Goal: Task Accomplishment & Management: Complete application form

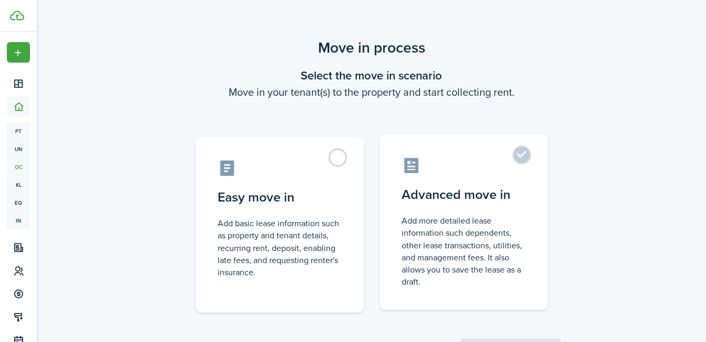
click at [419, 168] on control-radio-card-icon at bounding box center [464, 165] width 124 height 18
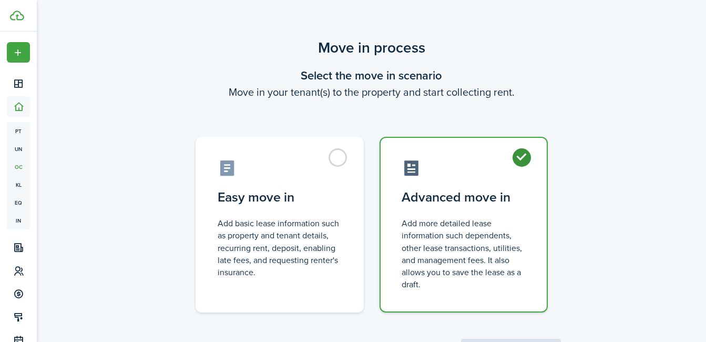
radio input "true"
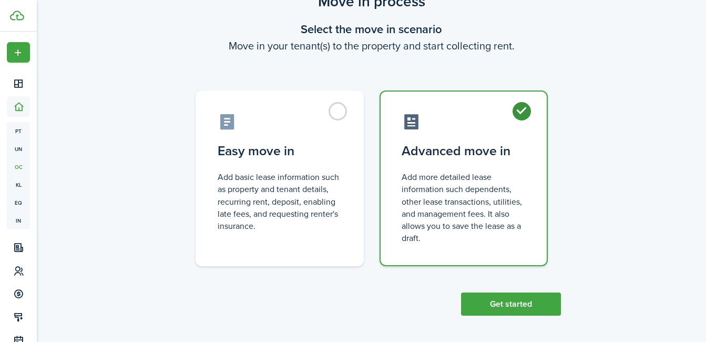
scroll to position [49, 0]
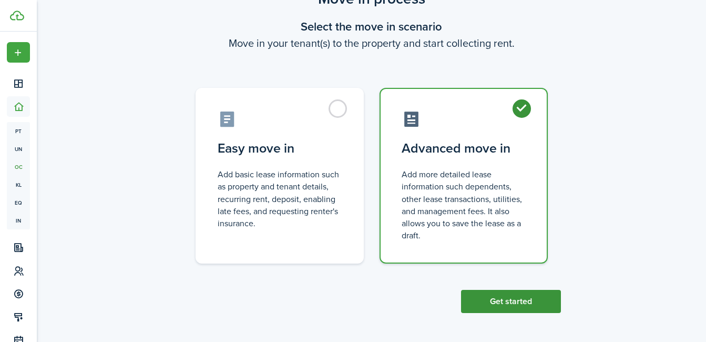
click at [520, 296] on button "Get started" at bounding box center [511, 301] width 100 height 23
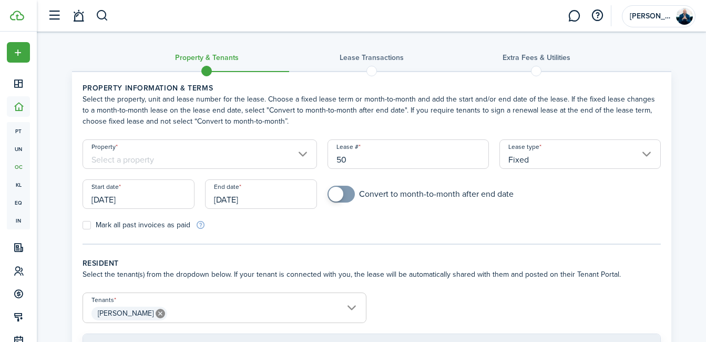
click at [303, 152] on input "Property" at bounding box center [200, 153] width 235 height 29
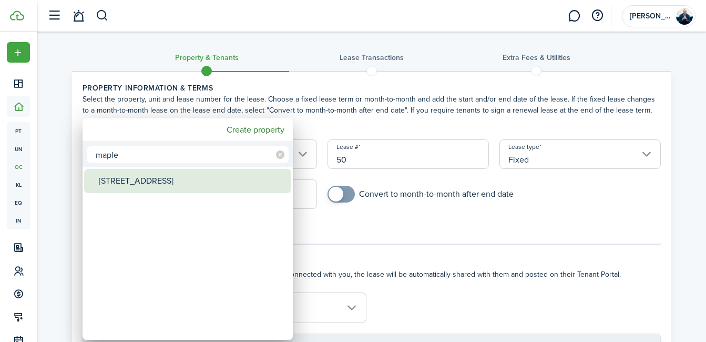
type input "maple"
click at [186, 174] on div "[STREET_ADDRESS]" at bounding box center [192, 181] width 186 height 24
type input "[STREET_ADDRESS]"
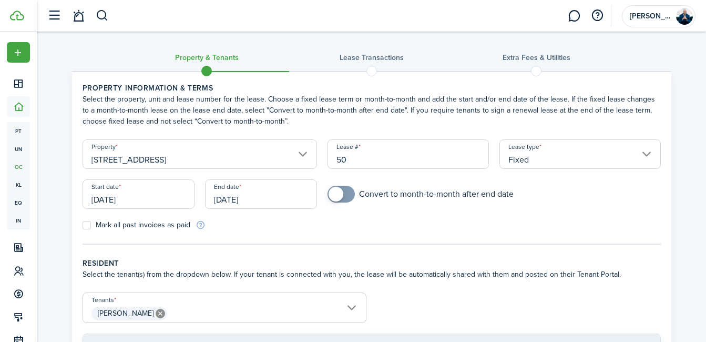
click at [491, 232] on tc-wizard-step "Property information & terms Select the property, unit and lease number for the…" at bounding box center [372, 164] width 578 height 162
click at [154, 204] on input "[DATE]" at bounding box center [139, 193] width 112 height 29
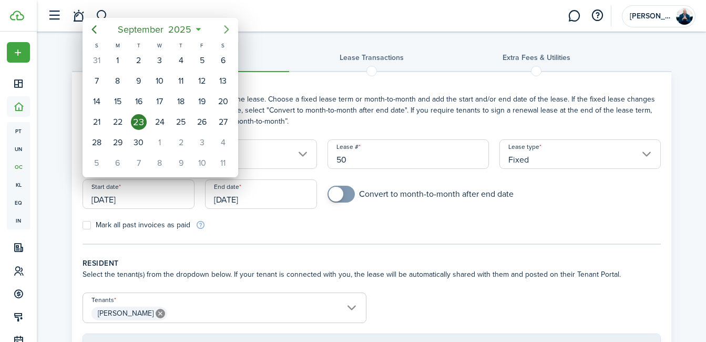
click at [229, 28] on icon "Next page" at bounding box center [226, 29] width 13 height 13
click at [162, 63] on div "1" at bounding box center [160, 61] width 16 height 16
type input "[DATE]"
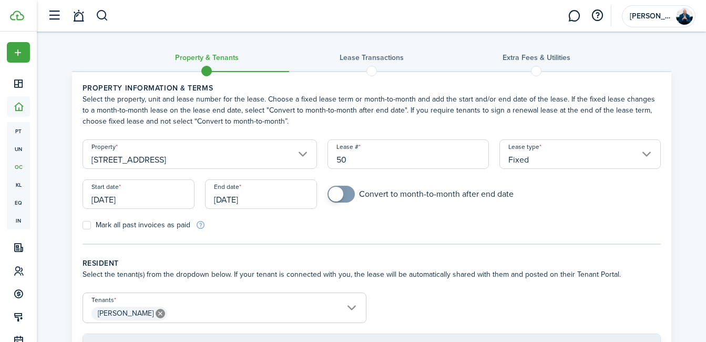
click at [258, 200] on input "[DATE]" at bounding box center [261, 193] width 112 height 29
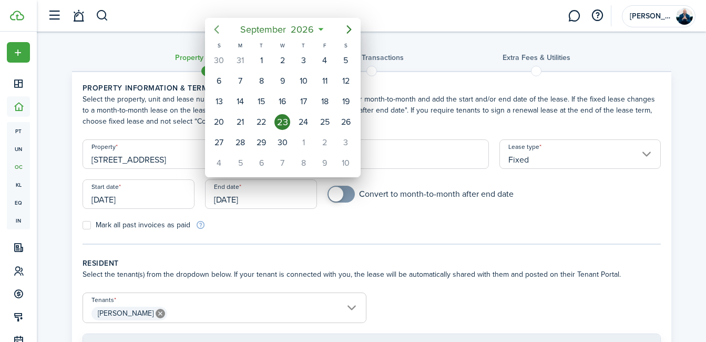
click at [216, 28] on icon "Previous page" at bounding box center [216, 29] width 13 height 13
click at [216, 29] on icon "Previous page" at bounding box center [216, 29] width 5 height 8
click at [300, 100] on div "16" at bounding box center [303, 102] width 16 height 16
type input "[DATE]"
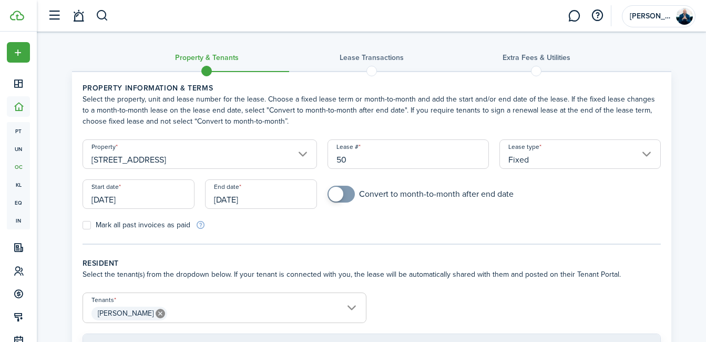
click at [149, 186] on input "[DATE]" at bounding box center [139, 193] width 112 height 29
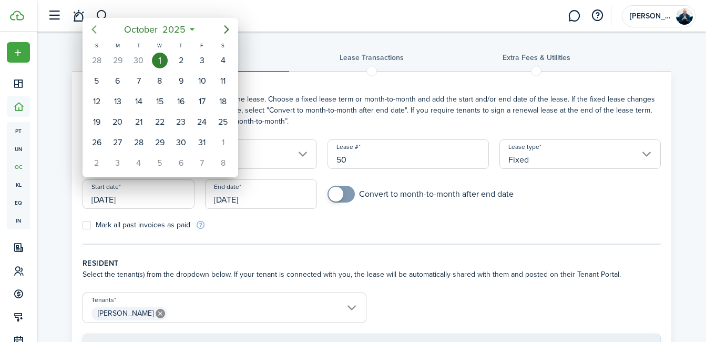
click at [98, 28] on icon "Previous page" at bounding box center [94, 29] width 13 height 13
click at [97, 28] on icon "Previous page" at bounding box center [94, 29] width 13 height 13
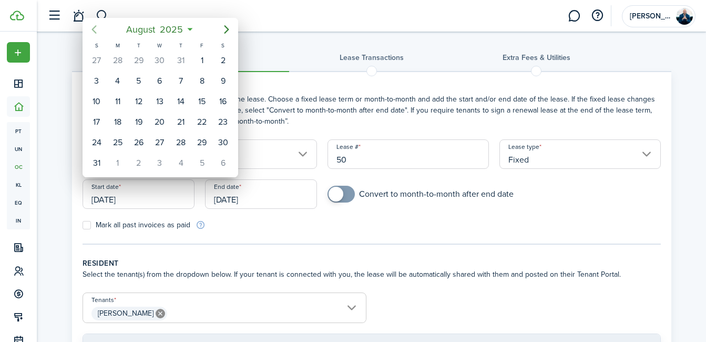
click at [97, 28] on icon "Previous page" at bounding box center [94, 29] width 13 height 13
click at [157, 100] on div "16" at bounding box center [160, 102] width 16 height 16
type input "[DATE]"
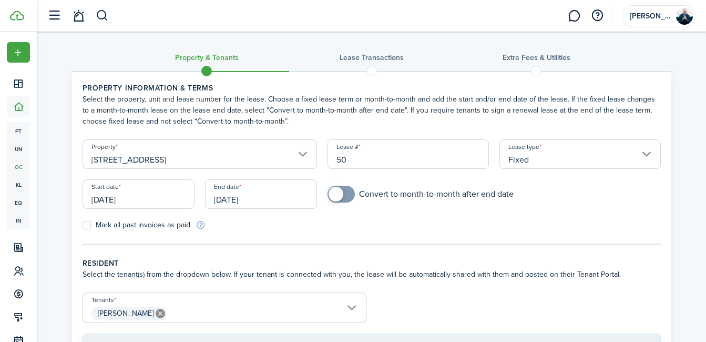
click at [259, 201] on input "[DATE]" at bounding box center [261, 193] width 112 height 29
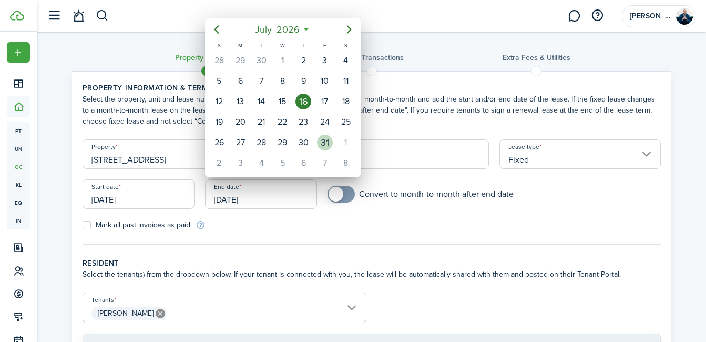
click at [320, 140] on div "31" at bounding box center [325, 143] width 16 height 16
type input "[DATE]"
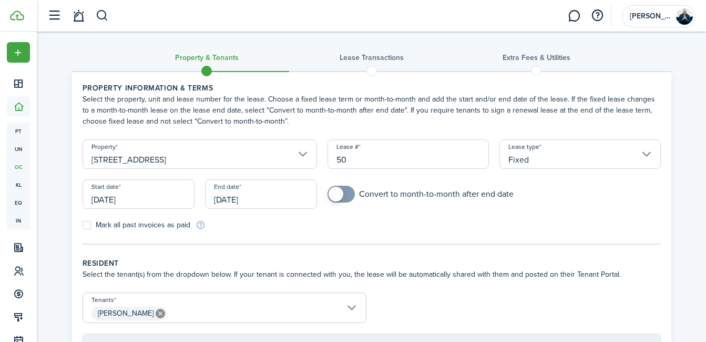
checkbox input "true"
click at [333, 193] on span at bounding box center [335, 194] width 15 height 15
click at [362, 224] on div "Mark all past invoices as paid" at bounding box center [224, 224] width 294 height 11
click at [94, 222] on label "Mark all past invoices as paid" at bounding box center [137, 225] width 108 height 8
click at [83, 225] on input "Mark all past invoices as paid" at bounding box center [82, 225] width 1 height 1
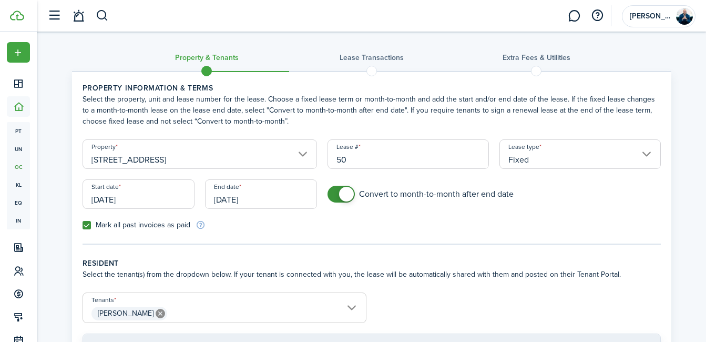
checkbox input "true"
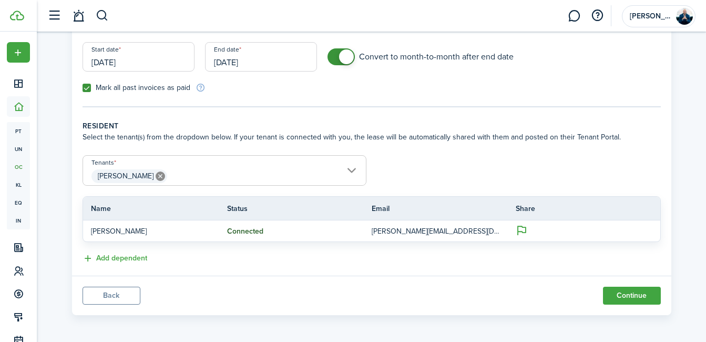
scroll to position [139, 0]
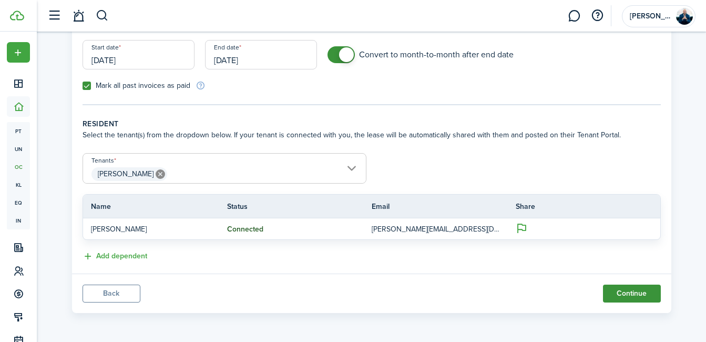
click at [630, 292] on button "Continue" at bounding box center [632, 293] width 58 height 18
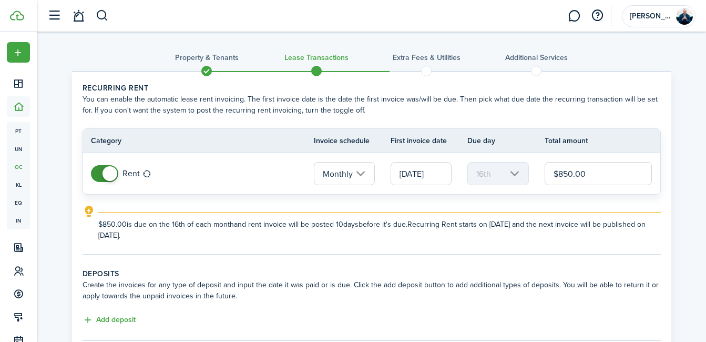
click at [572, 172] on input "$850.00" at bounding box center [598, 173] width 108 height 23
type input "$895.00"
click at [626, 203] on lease-classic-rent "Recurring rent You can enable the automatic lease rent invoicing. The first inv…" at bounding box center [372, 162] width 578 height 158
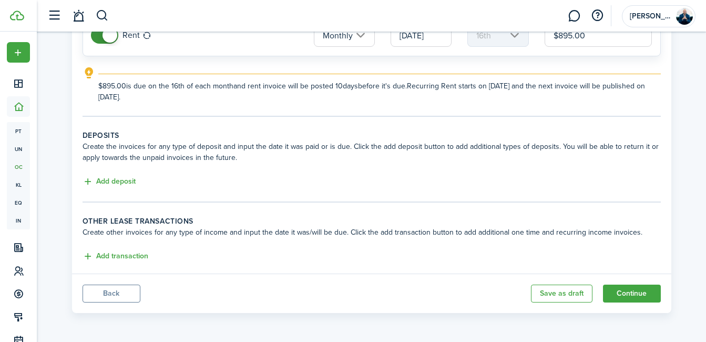
scroll to position [137, 0]
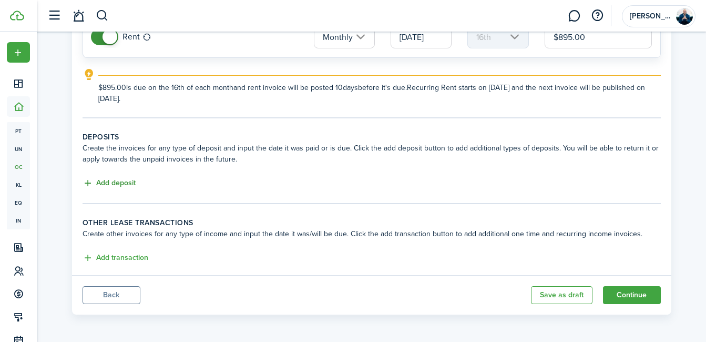
click at [122, 180] on button "Add deposit" at bounding box center [109, 183] width 53 height 12
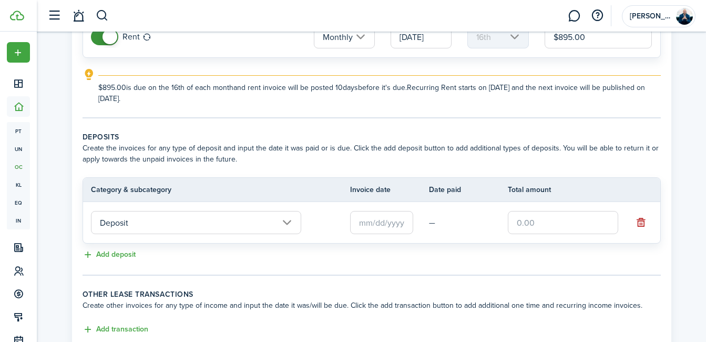
click at [376, 221] on input "text" at bounding box center [381, 222] width 63 height 23
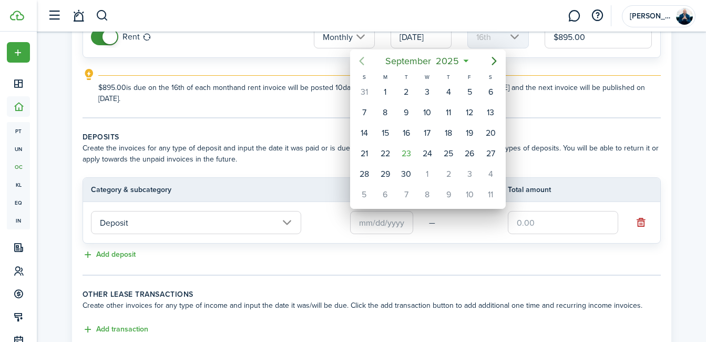
click at [363, 59] on icon "Previous page" at bounding box center [361, 61] width 13 height 13
click at [426, 129] on div "16" at bounding box center [427, 133] width 16 height 16
type input "[DATE]"
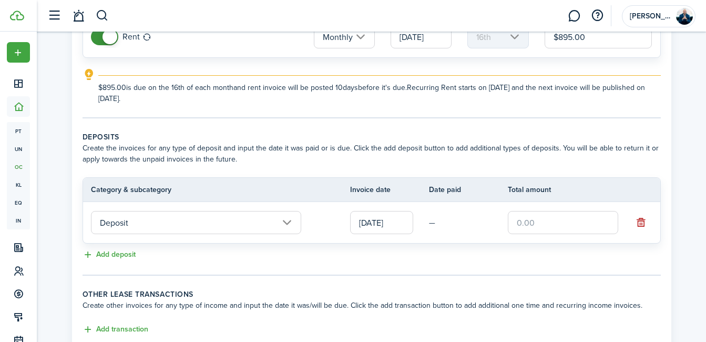
click at [523, 220] on input "text" at bounding box center [563, 222] width 110 height 23
type input "$895.00"
click at [490, 261] on tc-wizard-step "Deposits Create the invoices for any type of deposit and input the date it was …" at bounding box center [372, 203] width 578 height 144
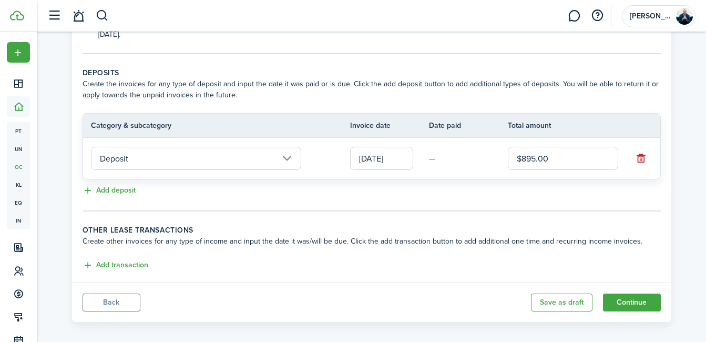
scroll to position [210, 0]
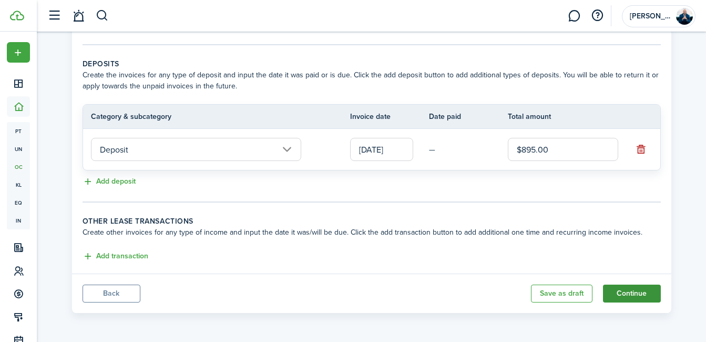
click at [637, 292] on button "Continue" at bounding box center [632, 293] width 58 height 18
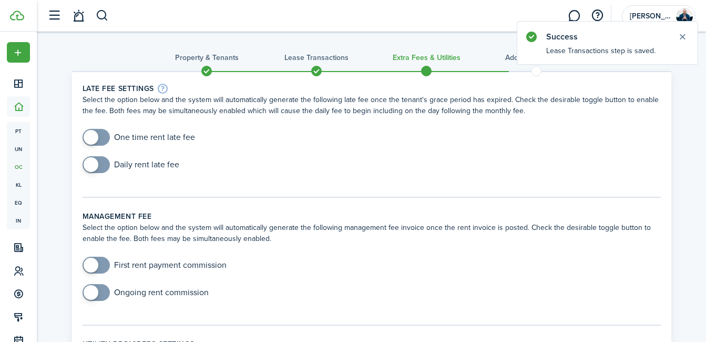
checkbox input "true"
click at [92, 169] on span at bounding box center [91, 164] width 15 height 15
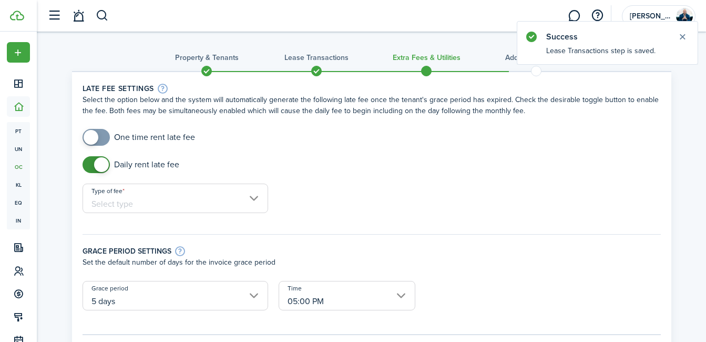
click at [251, 197] on input "Type of fee" at bounding box center [176, 197] width 186 height 29
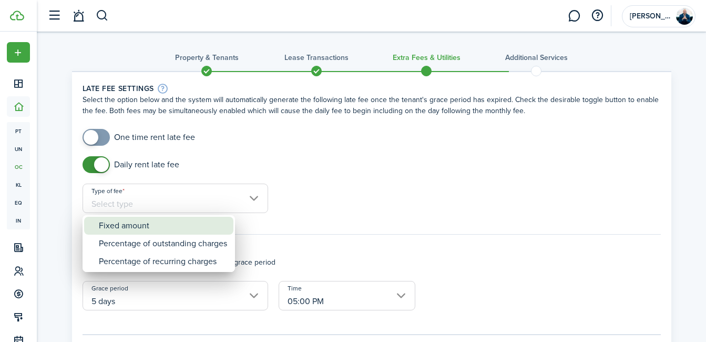
click at [138, 228] on div "Fixed amount" at bounding box center [163, 226] width 128 height 18
type input "Fixed amount"
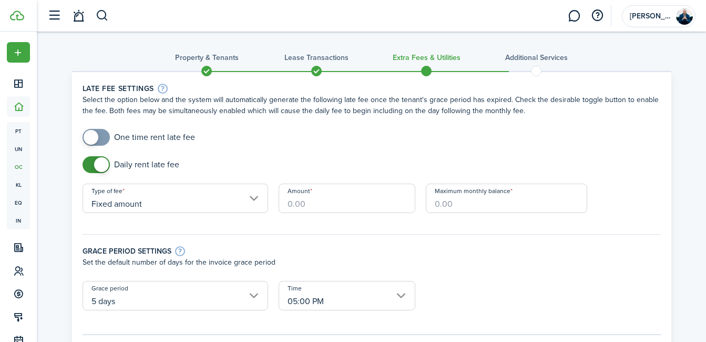
click at [316, 209] on input "Amount" at bounding box center [347, 197] width 137 height 29
type input "$50.00"
click at [430, 205] on input "Maximum monthly balance" at bounding box center [506, 197] width 161 height 29
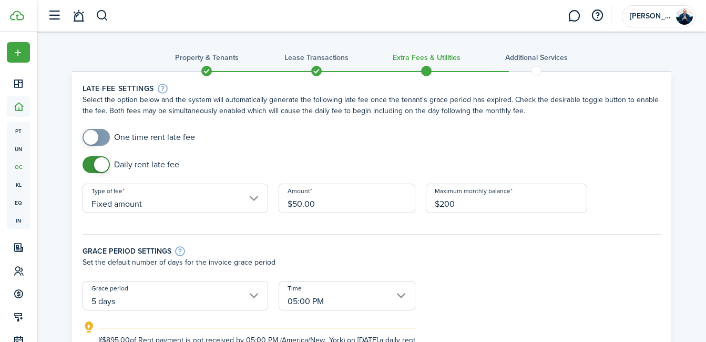
type input "$200.00"
click at [484, 251] on div "Grace period settings" at bounding box center [372, 251] width 578 height 12
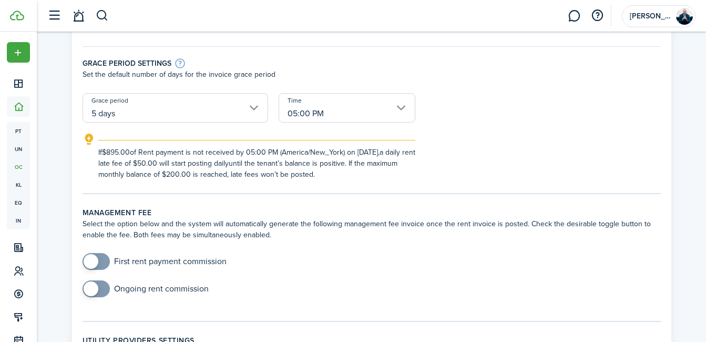
scroll to position [193, 0]
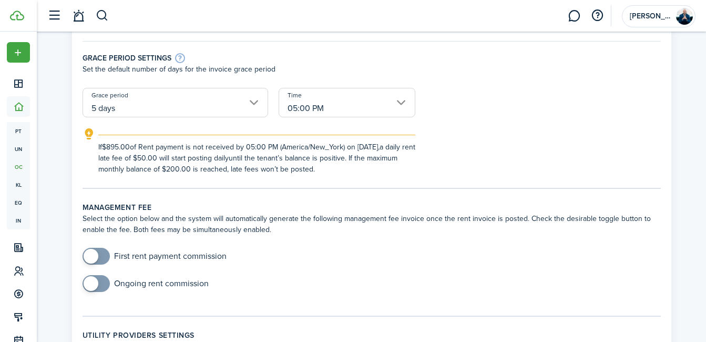
click at [398, 100] on input "05:00 PM" at bounding box center [347, 102] width 137 height 29
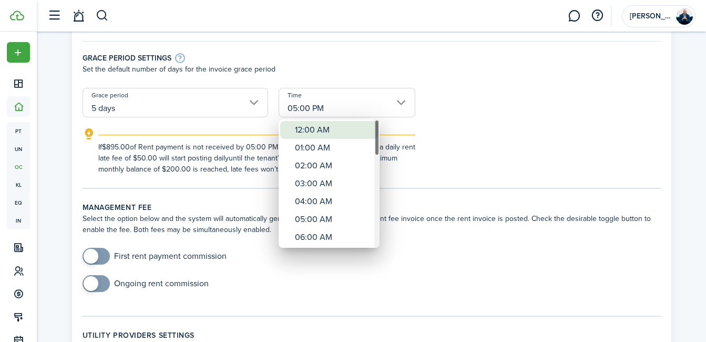
click at [350, 131] on div "12:00 AM" at bounding box center [333, 130] width 77 height 18
type input "12:00 AM"
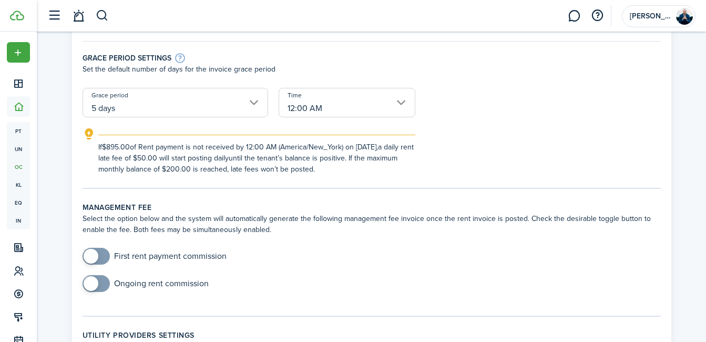
click at [508, 122] on form "One time rent late fee Daily rent late fee Type of fee Fixed amount Amount $50.…" at bounding box center [371, 55] width 589 height 239
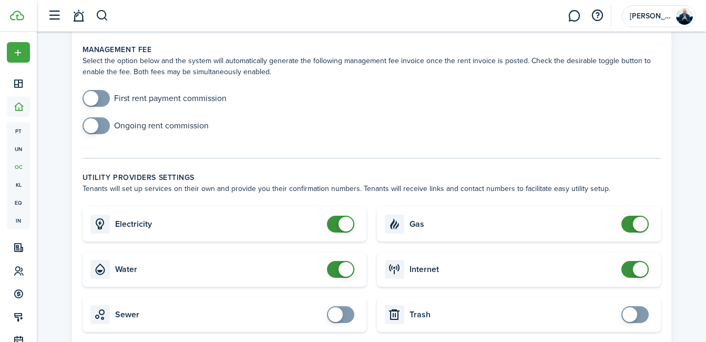
scroll to position [347, 0]
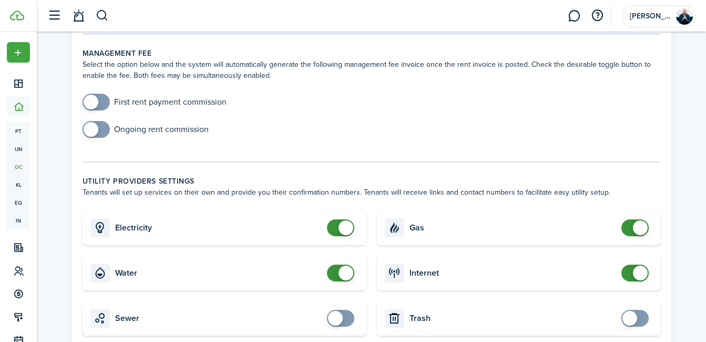
checkbox input "true"
click at [97, 129] on span at bounding box center [91, 129] width 15 height 15
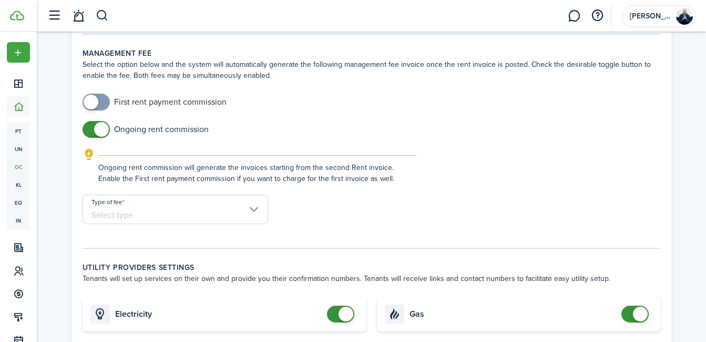
click at [255, 208] on input "Type of fee" at bounding box center [176, 208] width 186 height 29
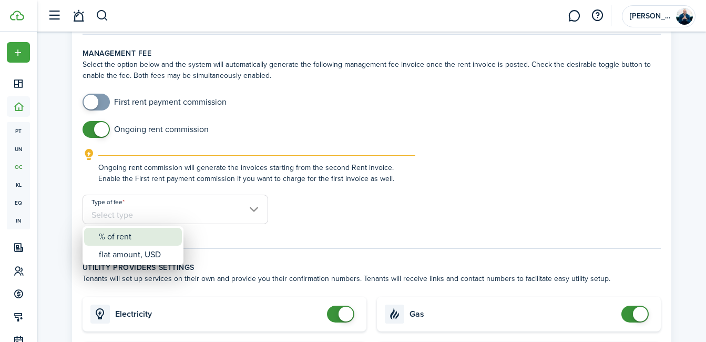
click at [157, 241] on div "% of rent" at bounding box center [137, 237] width 77 height 18
type input "% of rent"
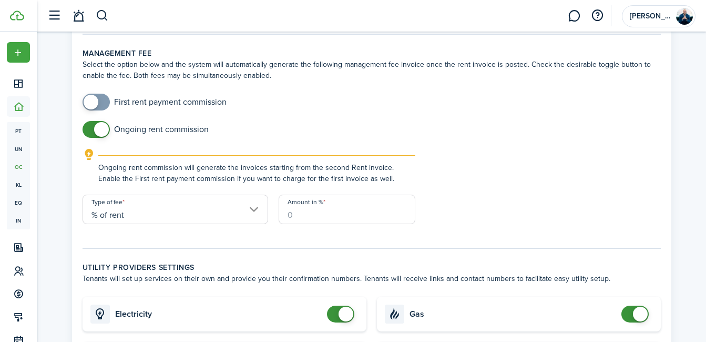
click at [303, 223] on input "Amount in %" at bounding box center [347, 208] width 137 height 29
type input "10"
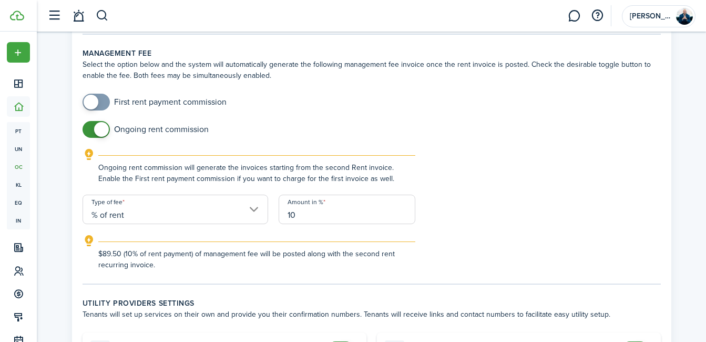
click at [490, 189] on div "Ongoing rent commission will generate the invoices starting from the second Ren…" at bounding box center [371, 171] width 599 height 46
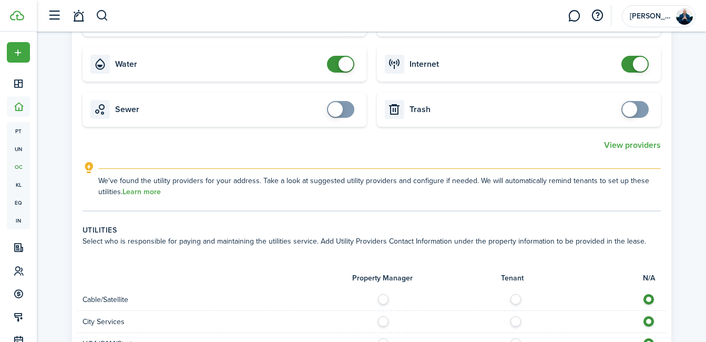
scroll to position [680, 0]
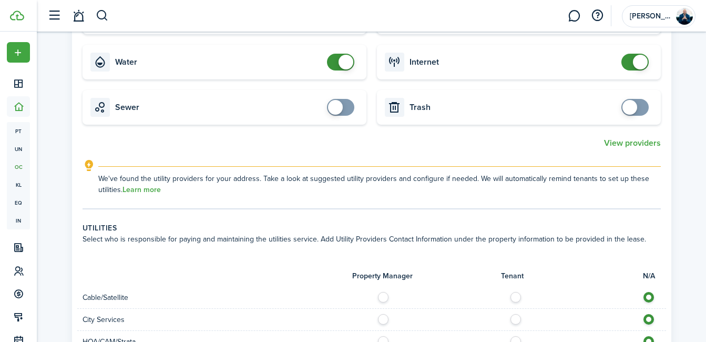
checkbox input "true"
click at [337, 106] on span at bounding box center [335, 107] width 15 height 15
checkbox input "true"
click at [630, 110] on span at bounding box center [629, 107] width 15 height 15
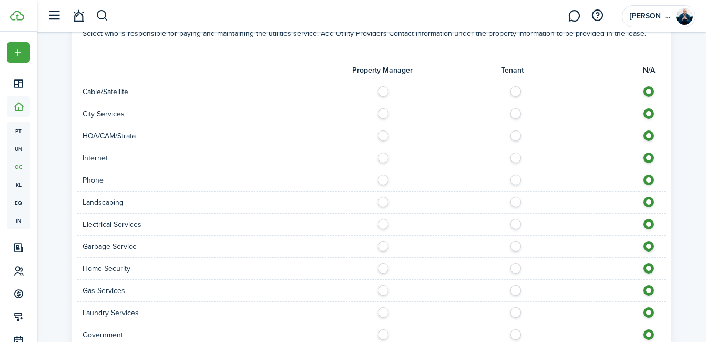
scroll to position [900, 0]
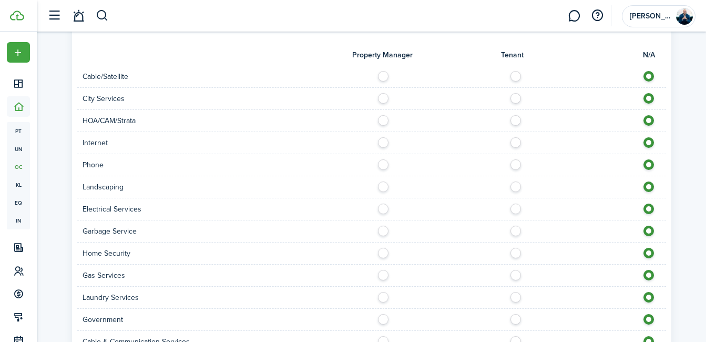
click at [516, 84] on div "Cable/Satellite" at bounding box center [371, 77] width 589 height 22
click at [513, 76] on label at bounding box center [518, 73] width 18 height 5
radio input "true"
click at [382, 98] on label at bounding box center [386, 95] width 18 height 5
radio input "true"
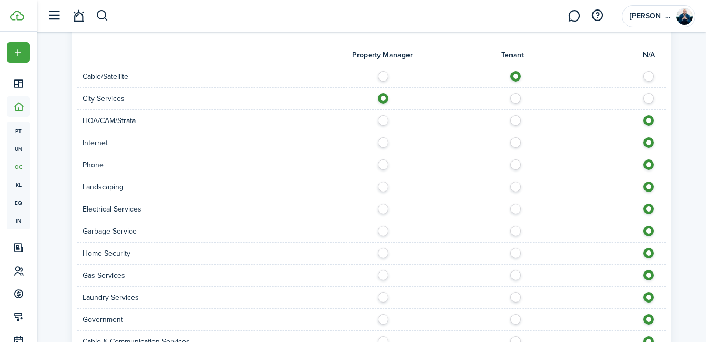
click at [517, 142] on label at bounding box center [518, 139] width 18 height 5
radio input "true"
click at [517, 164] on label at bounding box center [518, 161] width 18 height 5
radio input "true"
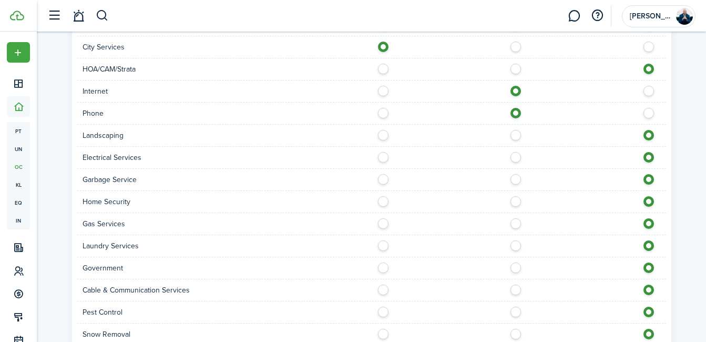
scroll to position [953, 0]
click at [518, 155] on label at bounding box center [518, 153] width 18 height 5
radio input "true"
click at [516, 178] on label at bounding box center [518, 175] width 18 height 5
radio input "true"
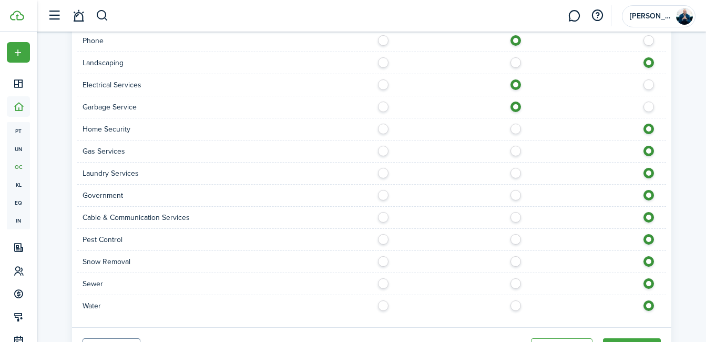
scroll to position [1025, 0]
click at [514, 150] on label at bounding box center [518, 147] width 18 height 5
radio input "true"
click at [518, 172] on label at bounding box center [518, 169] width 18 height 5
radio input "true"
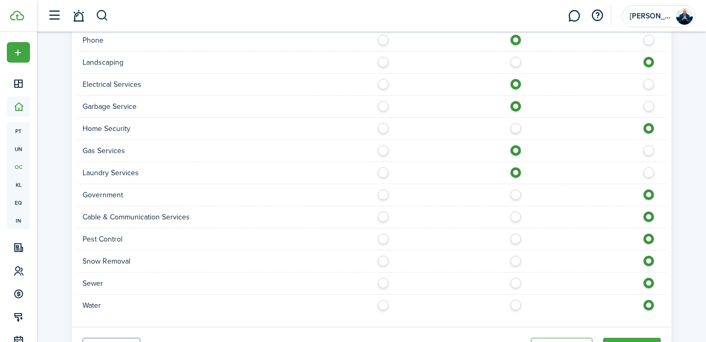
click at [381, 194] on label at bounding box center [386, 191] width 18 height 5
radio input "true"
click at [513, 217] on label at bounding box center [518, 213] width 18 height 5
radio input "true"
click at [517, 281] on label at bounding box center [518, 279] width 18 height 5
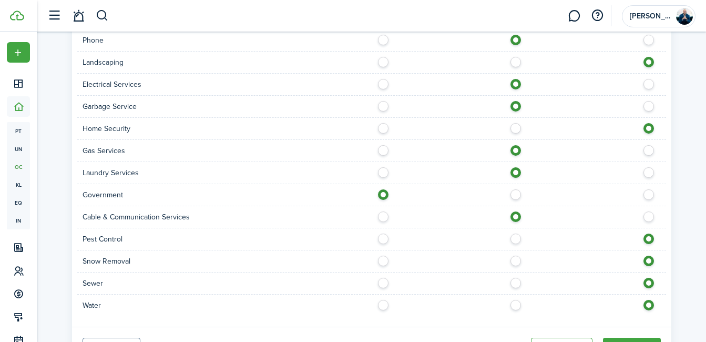
radio input "true"
click at [520, 307] on div at bounding box center [519, 305] width 294 height 11
click at [518, 303] on label at bounding box center [518, 302] width 18 height 5
radio input "true"
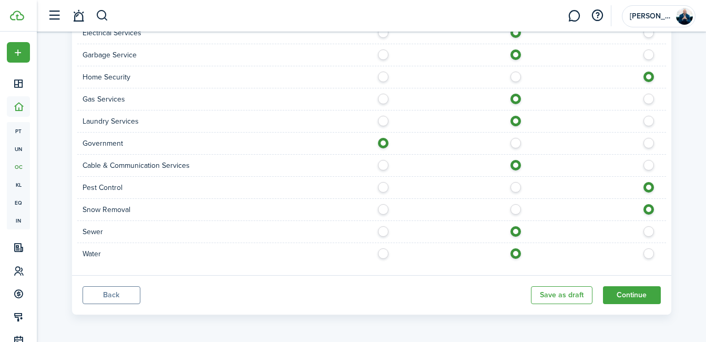
scroll to position [1078, 0]
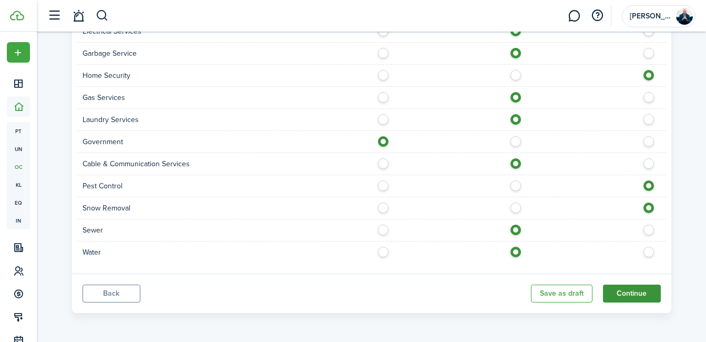
click at [653, 294] on button "Continue" at bounding box center [632, 293] width 58 height 18
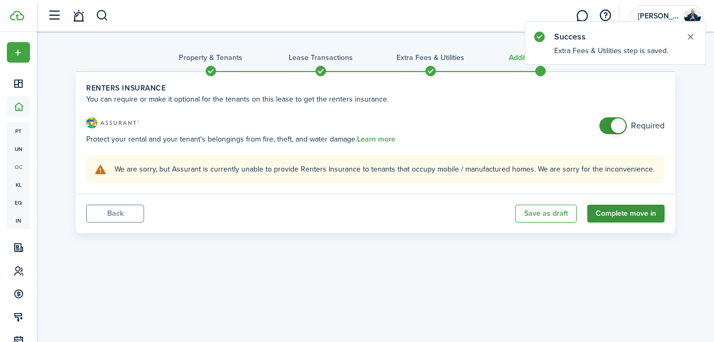
click at [645, 211] on button "Complete move in" at bounding box center [625, 213] width 77 height 18
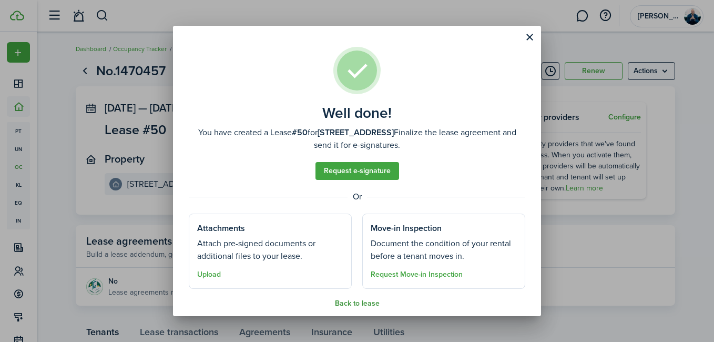
click at [355, 305] on button "Back to lease" at bounding box center [357, 303] width 45 height 8
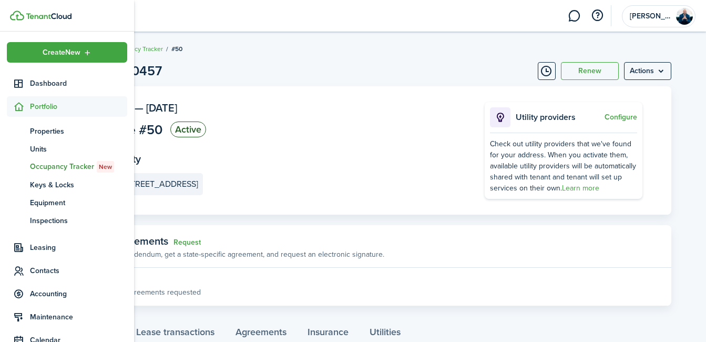
click at [61, 165] on span "Occupancy Tracker New" at bounding box center [78, 167] width 97 height 12
